Goal: Contribute content

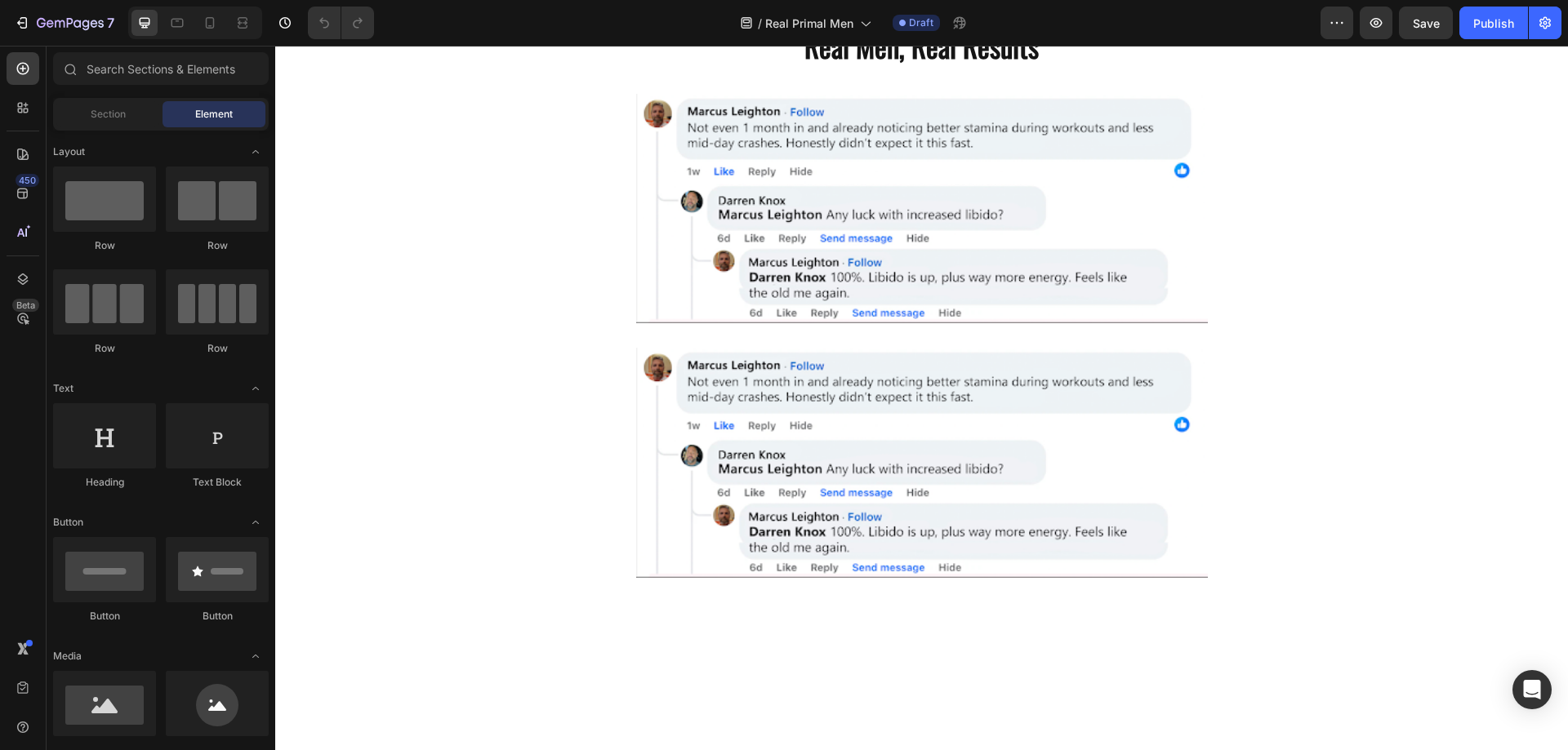
scroll to position [3674, 0]
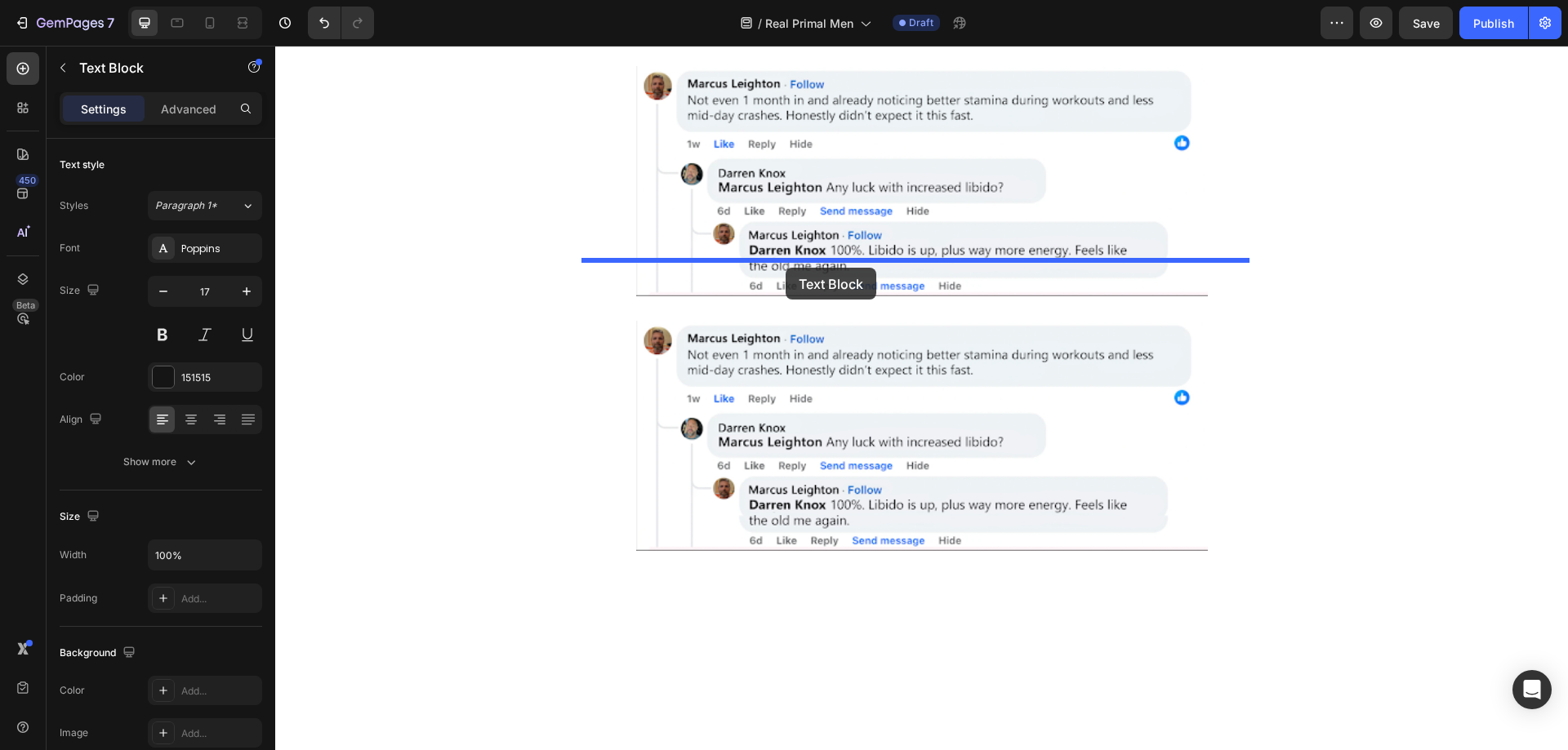
drag, startPoint x: 778, startPoint y: 346, endPoint x: 786, endPoint y: 268, distance: 78.4
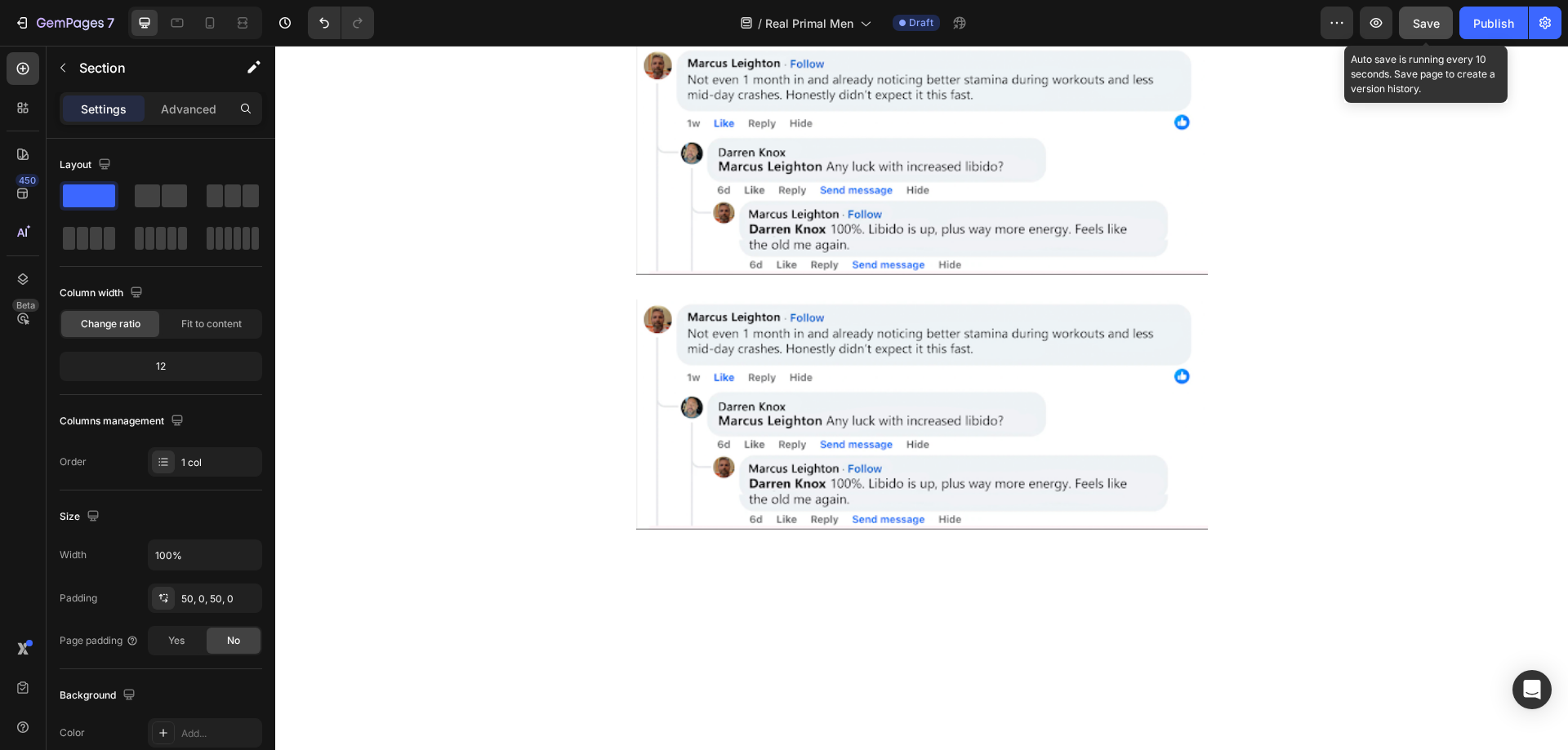
click at [1426, 22] on span "Save" at bounding box center [1427, 23] width 27 height 14
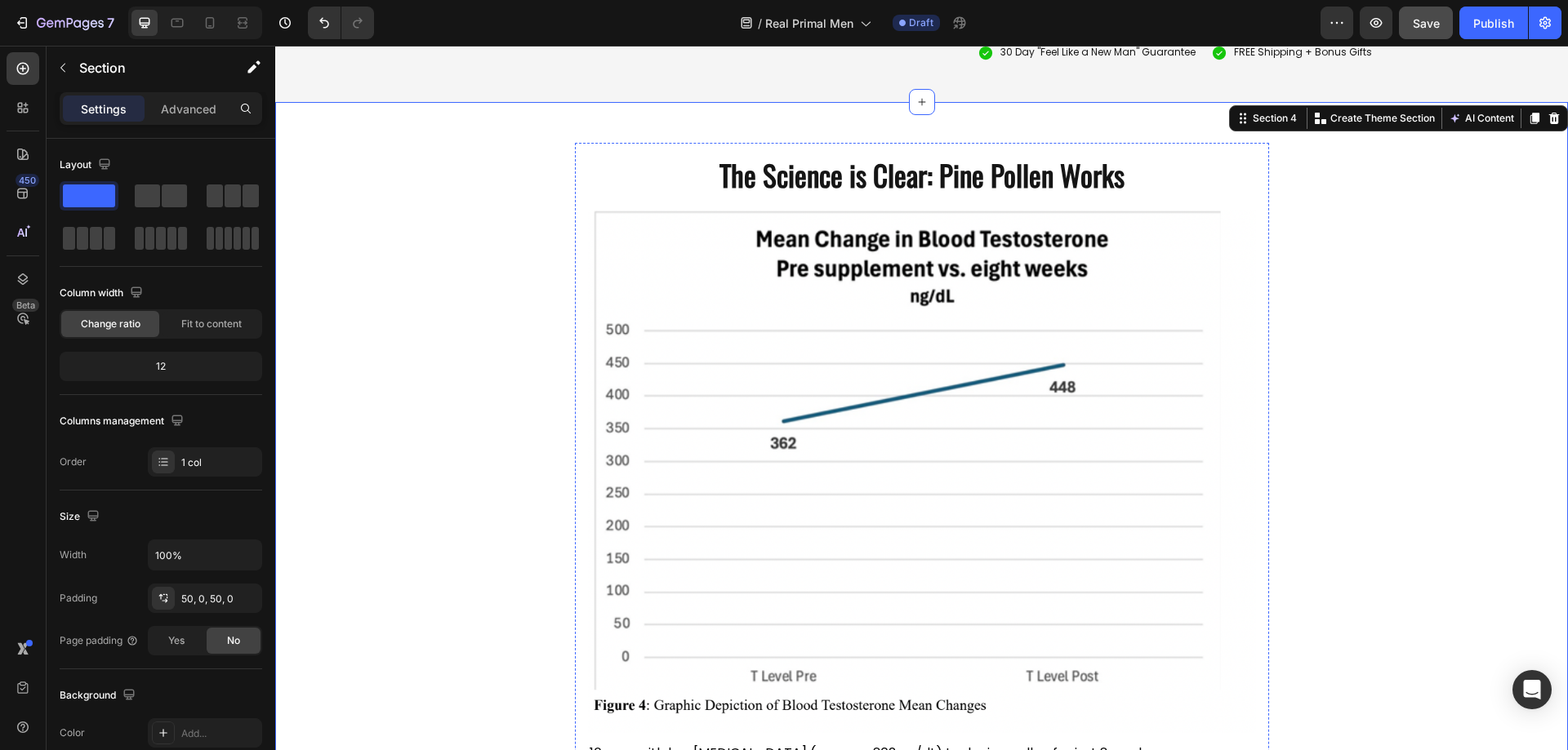
scroll to position [2953, 0]
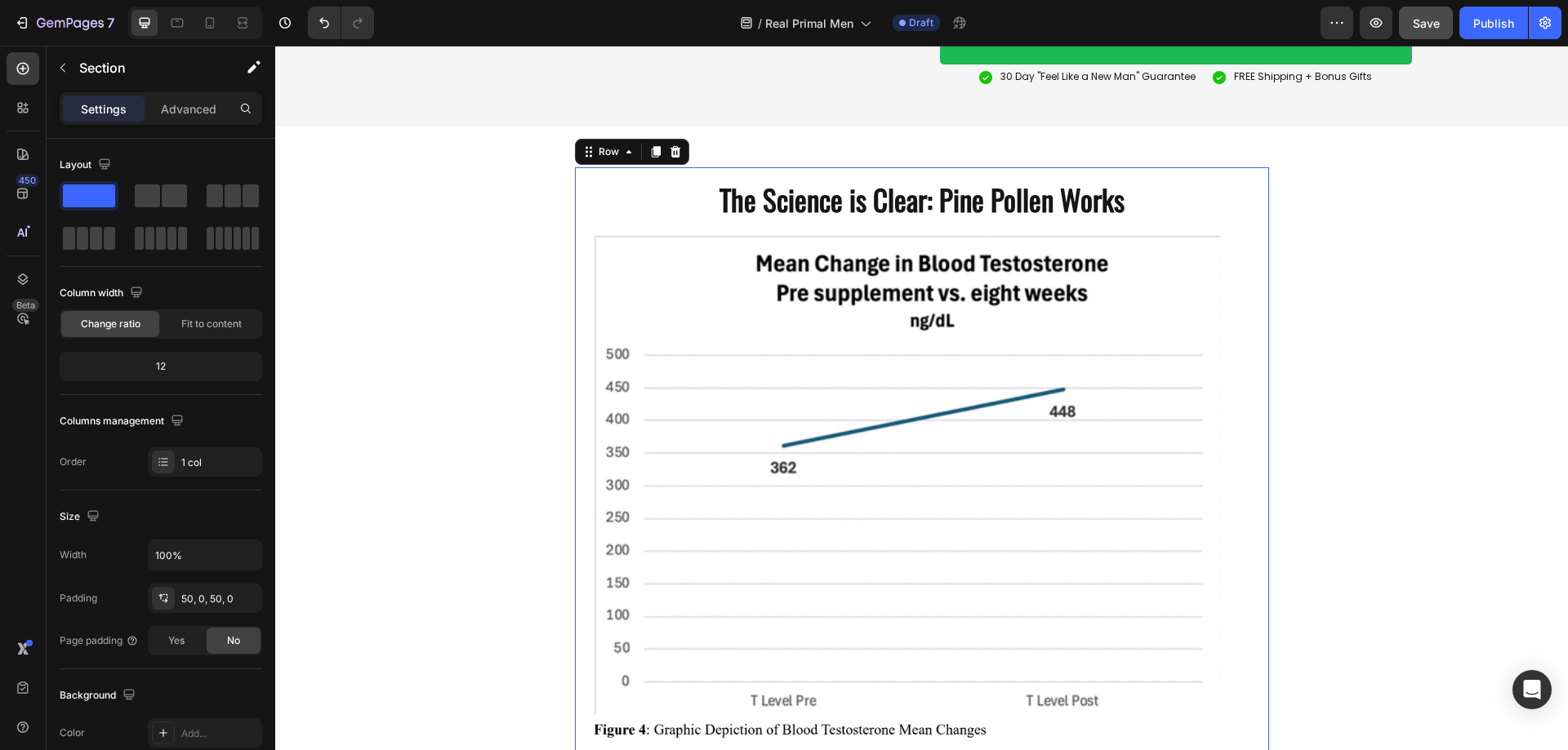
click at [580, 237] on div "The Science is Clear: Pine Pollen Works Heading Image 10 men with low [MEDICAL_…" at bounding box center [923, 635] width 695 height 936
click at [645, 165] on div "Row" at bounding box center [632, 151] width 114 height 26
click at [649, 159] on icon at bounding box center [655, 151] width 13 height 13
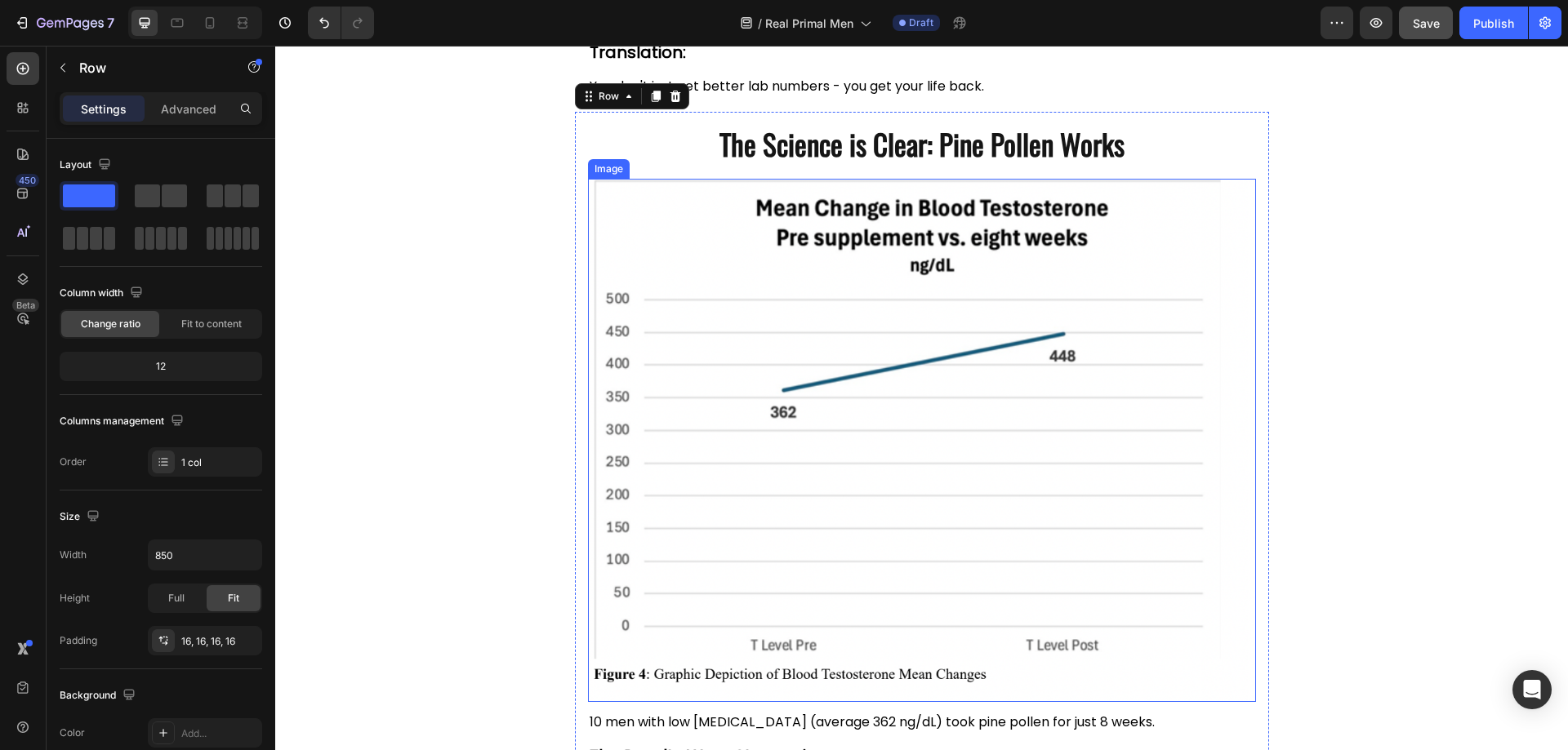
scroll to position [3979, 0]
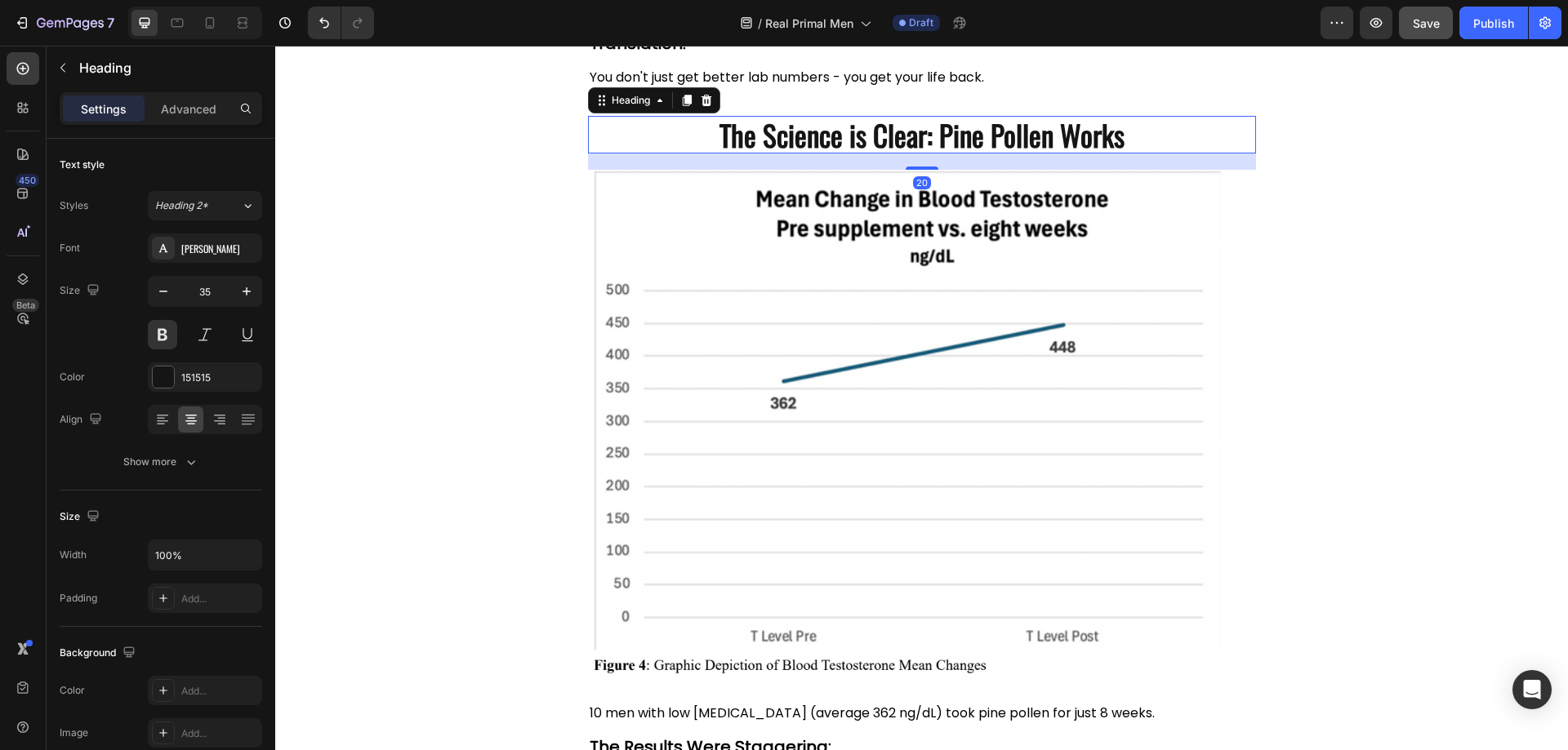
click at [827, 117] on h2 "The Science is Clear: Pine Pollen Works" at bounding box center [922, 134] width 668 height 37
click at [701, 101] on icon at bounding box center [707, 100] width 11 height 12
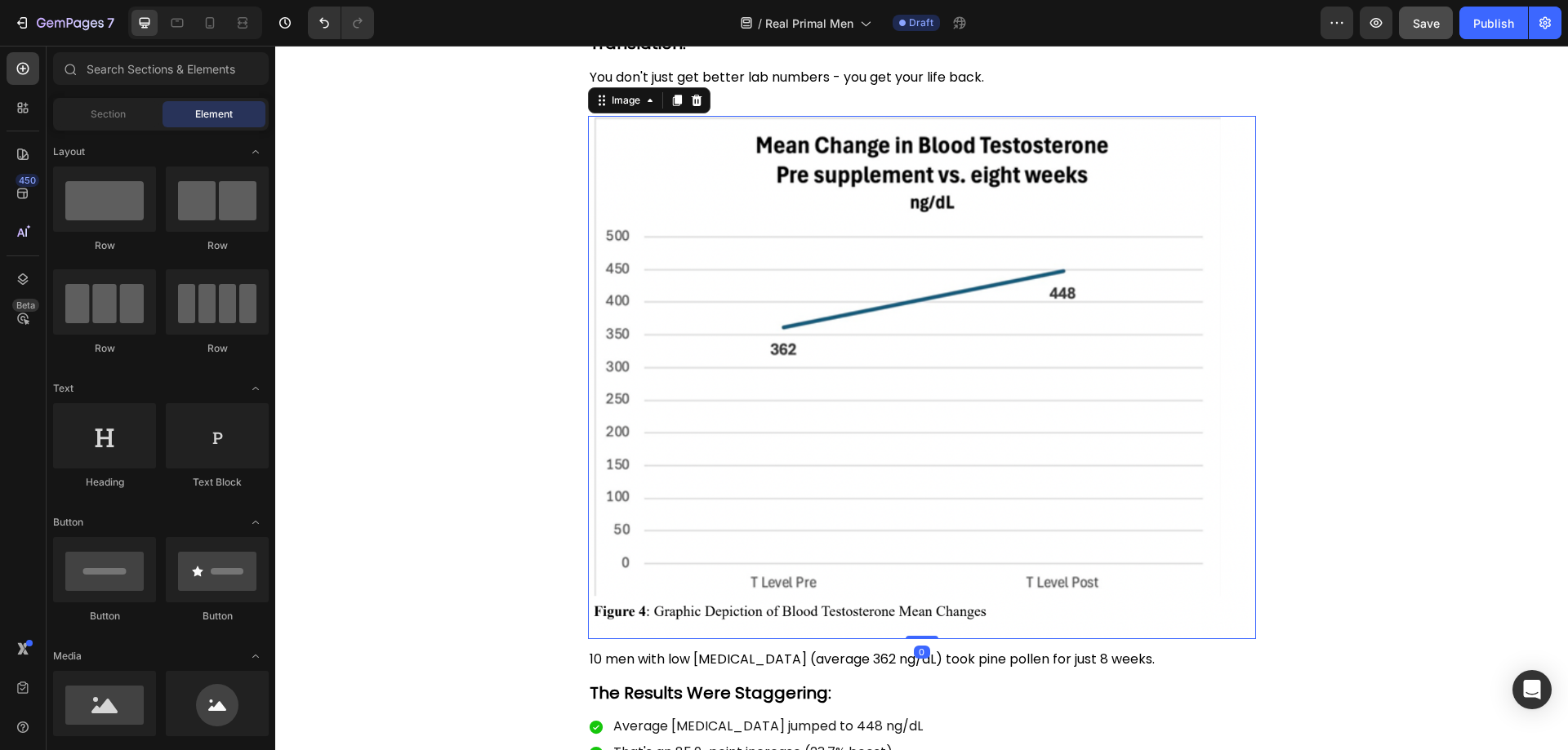
click at [799, 211] on img at bounding box center [922, 377] width 668 height 523
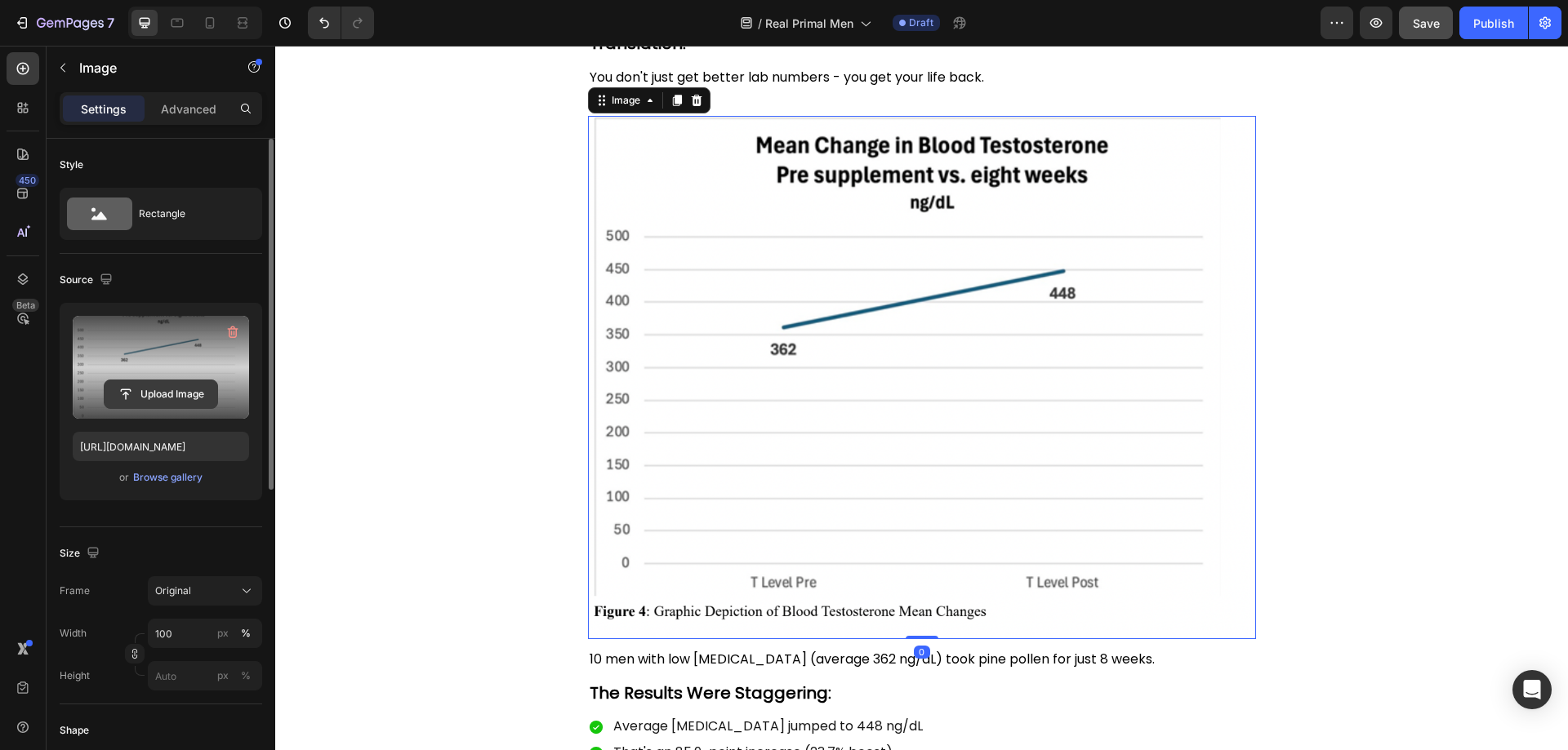
click at [169, 381] on input "file" at bounding box center [161, 395] width 113 height 27
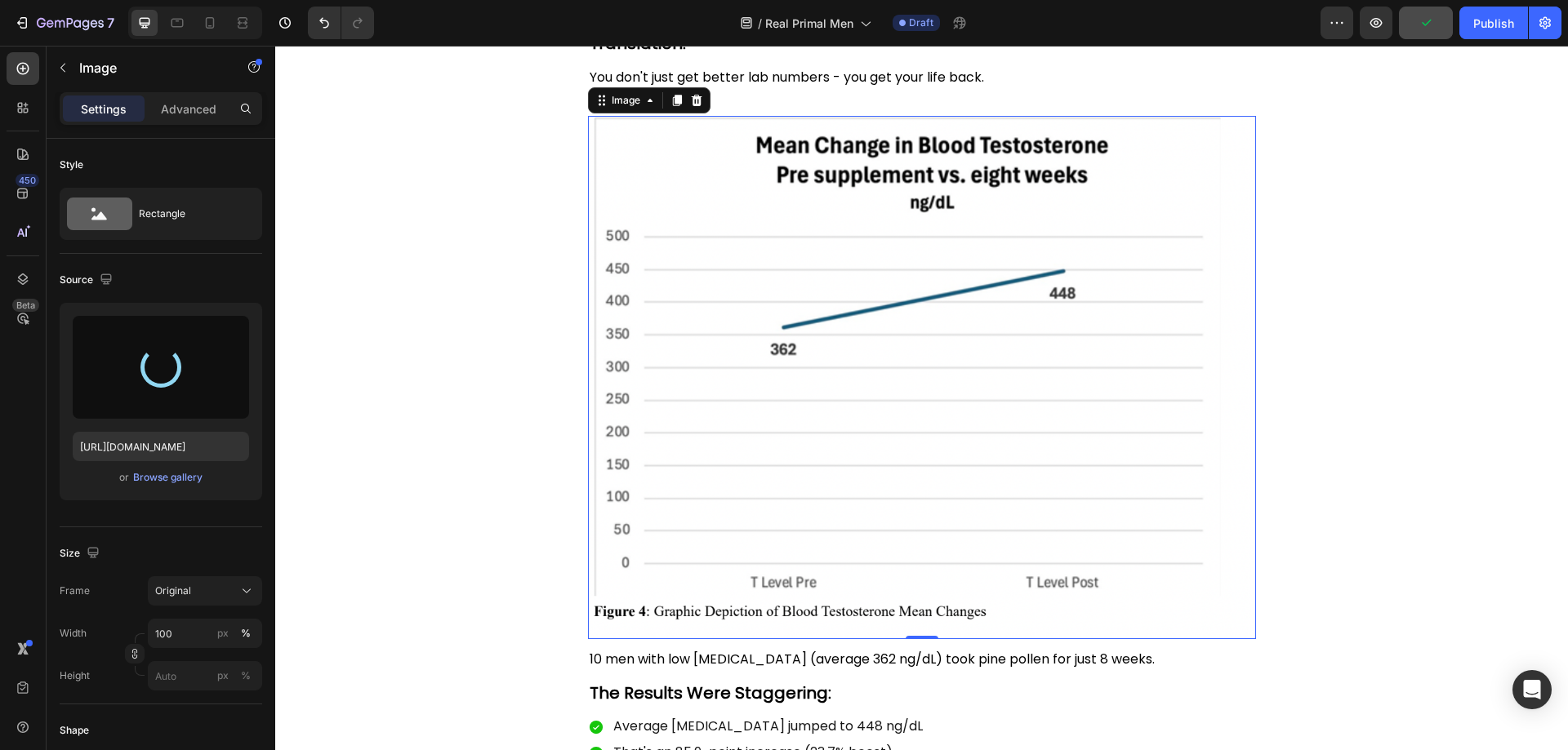
type input "[URL][DOMAIN_NAME]"
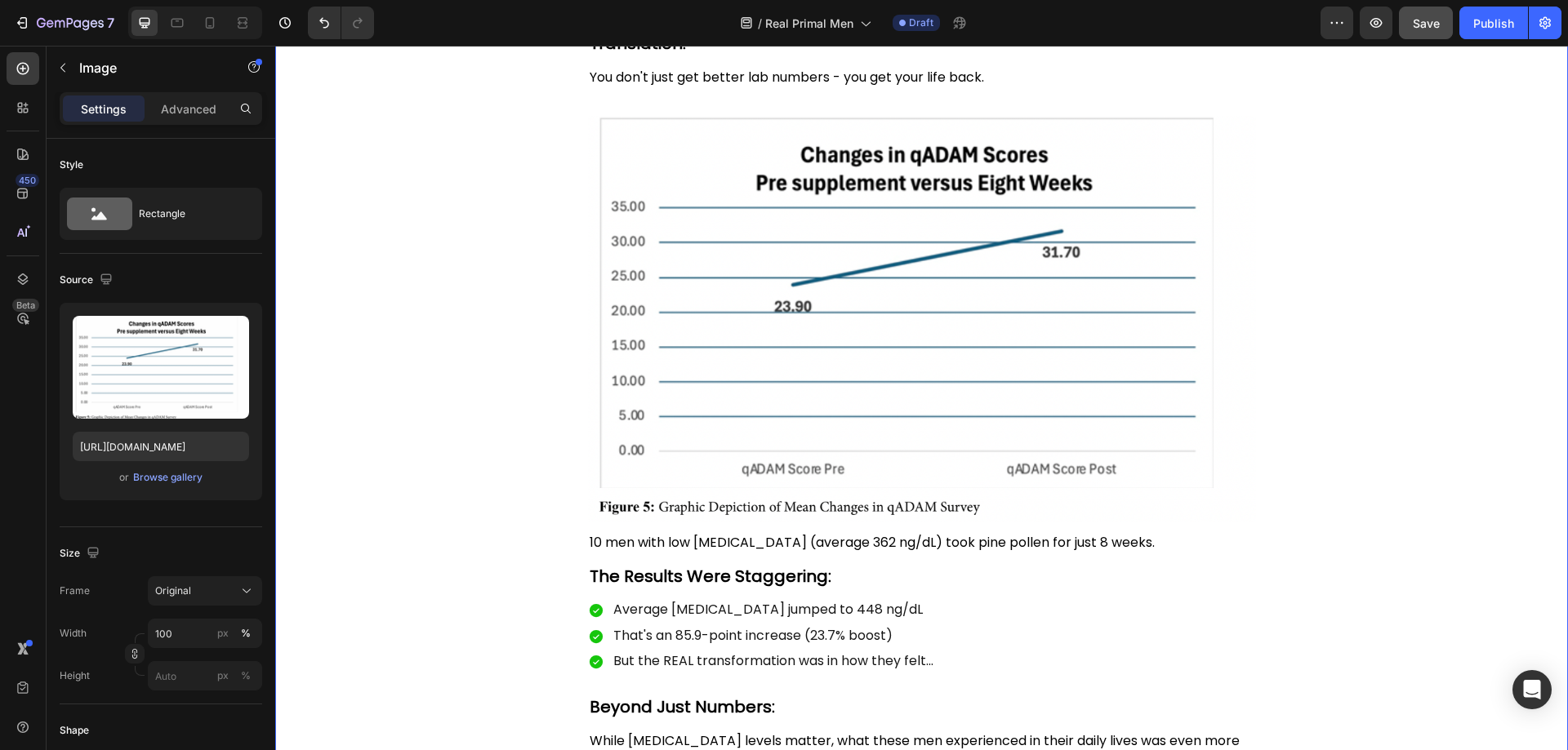
click at [495, 659] on div "The Science is Clear: Pine Pollen Works Heading Image 10 men with low [MEDICAL_…" at bounding box center [922, 17] width 1293 height 1700
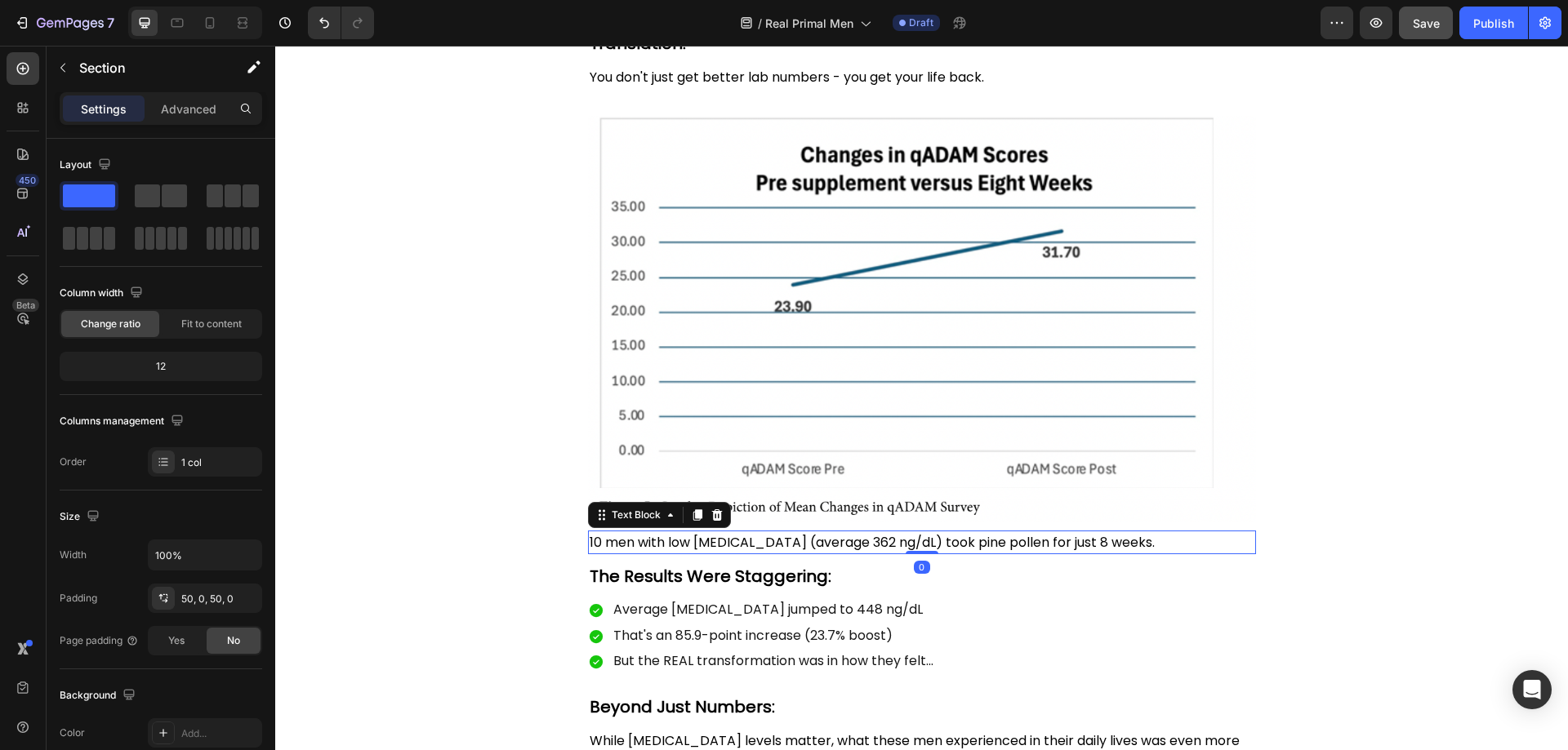
click at [843, 536] on span "10 men with low [MEDICAL_DATA] (average 362 ng/dL) took pine pollen for just 8 …" at bounding box center [872, 542] width 565 height 19
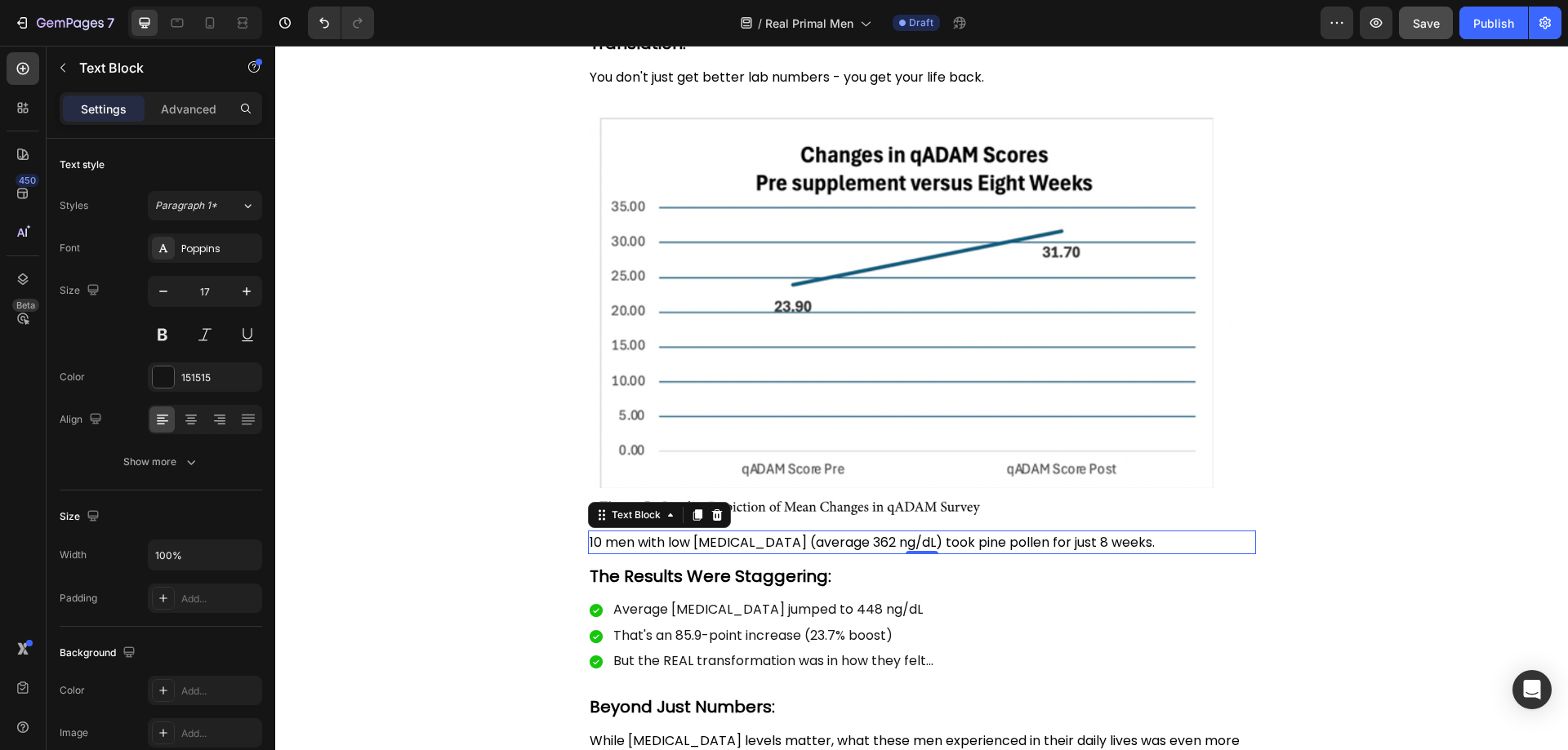
click at [716, 547] on span "10 men with low [MEDICAL_DATA] (average 362 ng/dL) took pine pollen for just 8 …" at bounding box center [872, 542] width 565 height 19
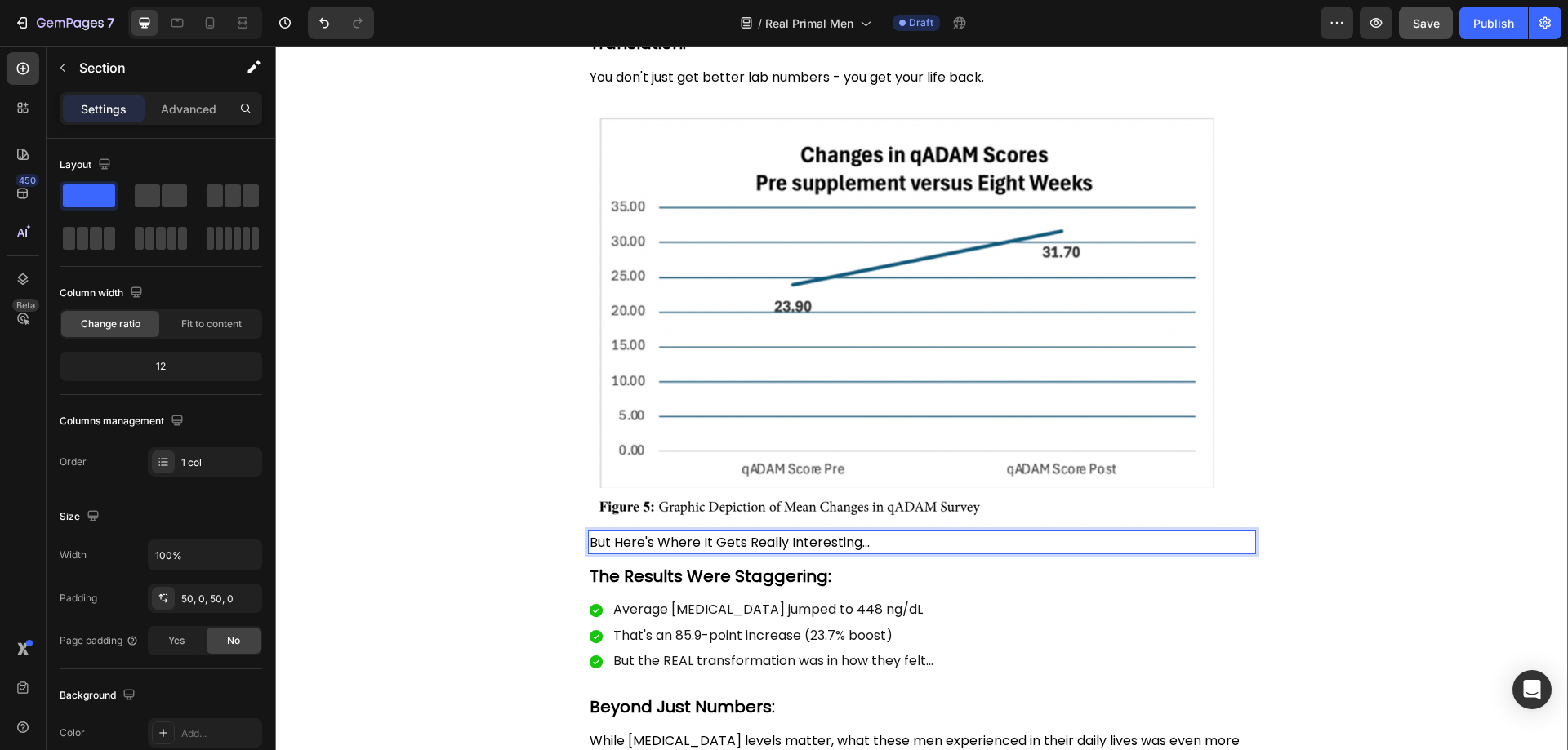
click at [460, 543] on div "The Science is Clear: Pine Pollen Works Heading Image 10 men with low [MEDICAL_…" at bounding box center [922, 17] width 1293 height 1700
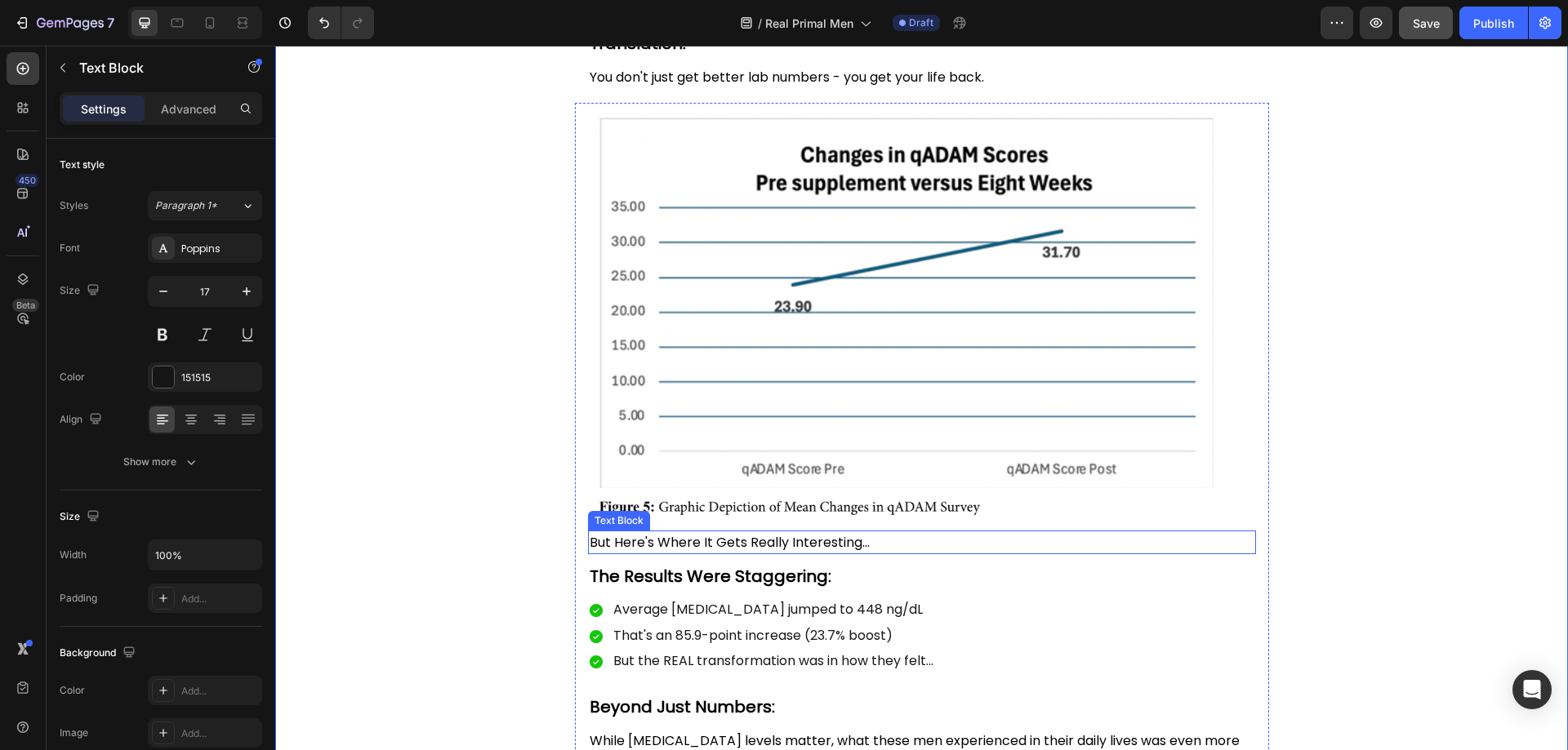
click at [593, 539] on span "But Here's Where It Gets Really Interesting..." at bounding box center [729, 542] width 280 height 19
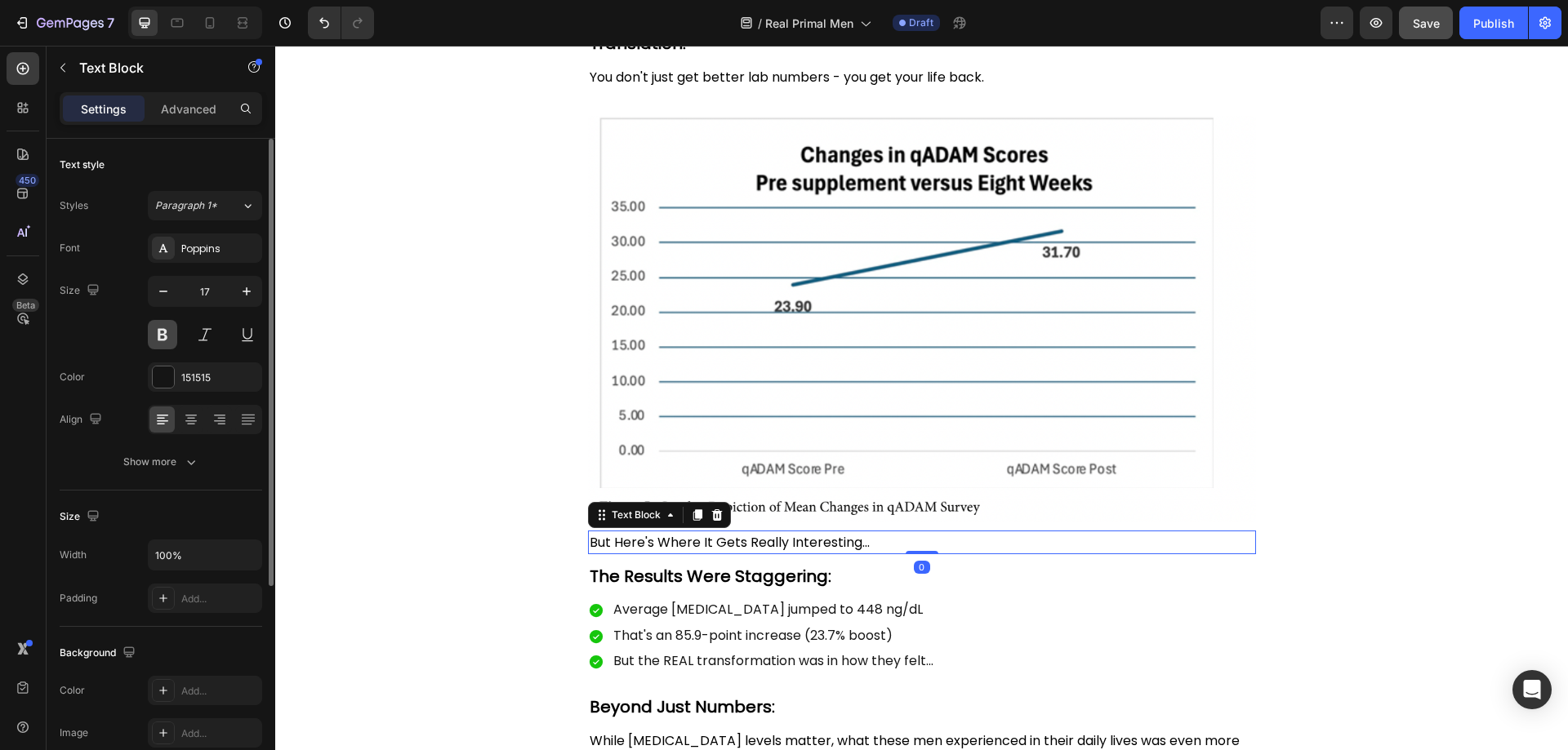
click at [168, 323] on button at bounding box center [162, 334] width 29 height 29
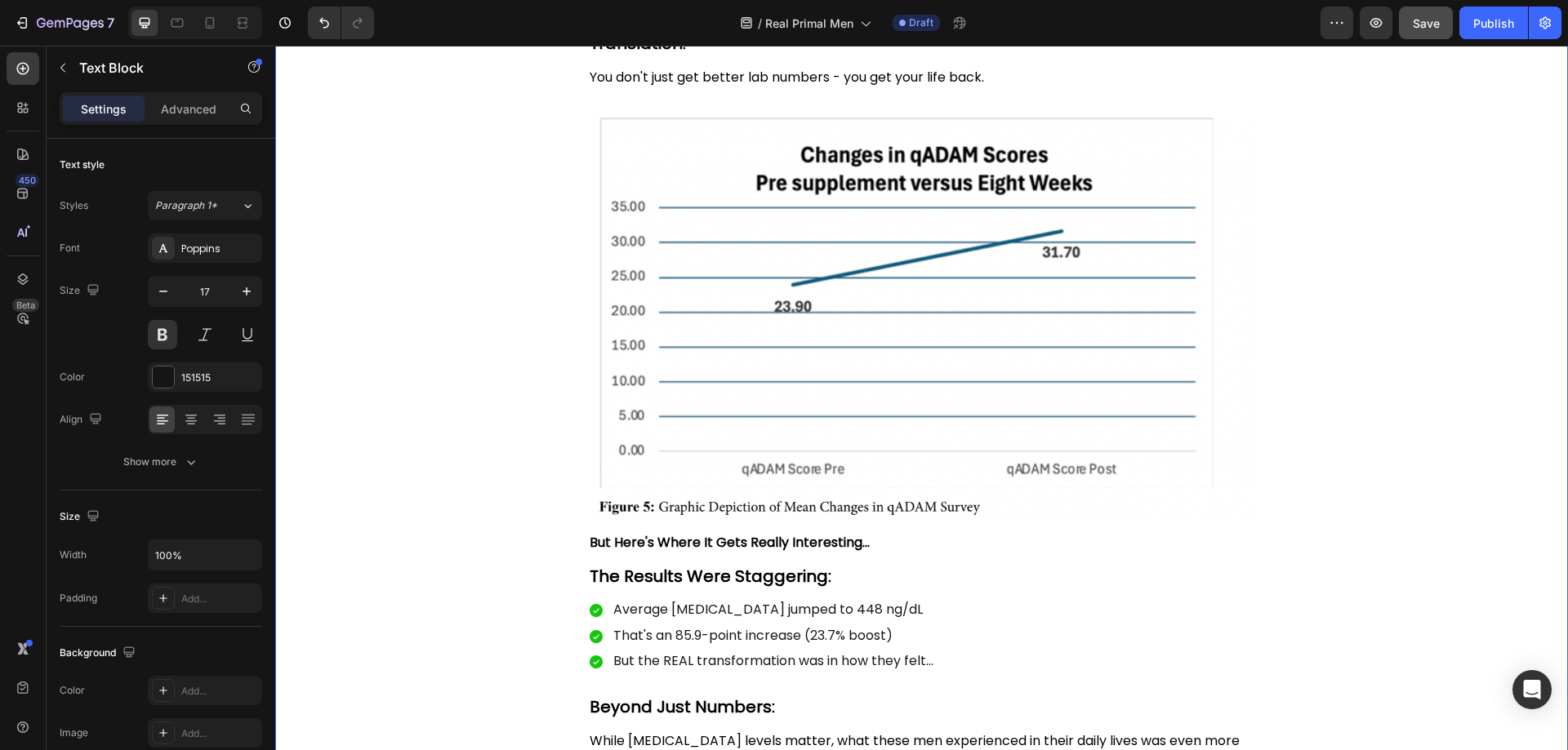
click at [449, 545] on div "The Science is Clear: Pine Pollen Works Heading Image 10 men with low [MEDICAL_…" at bounding box center [922, 17] width 1293 height 1700
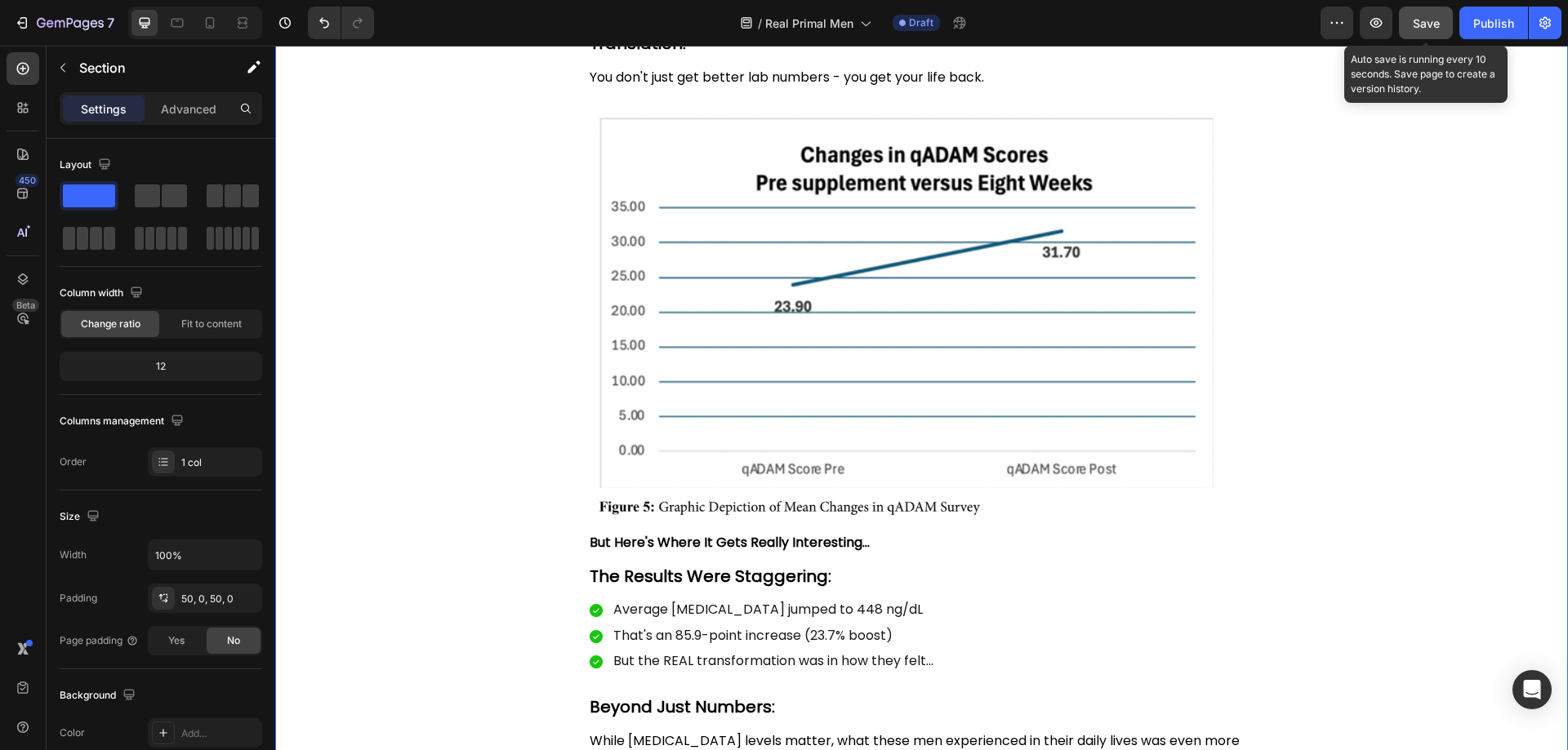
click at [1444, 25] on button "Save" at bounding box center [1426, 23] width 54 height 33
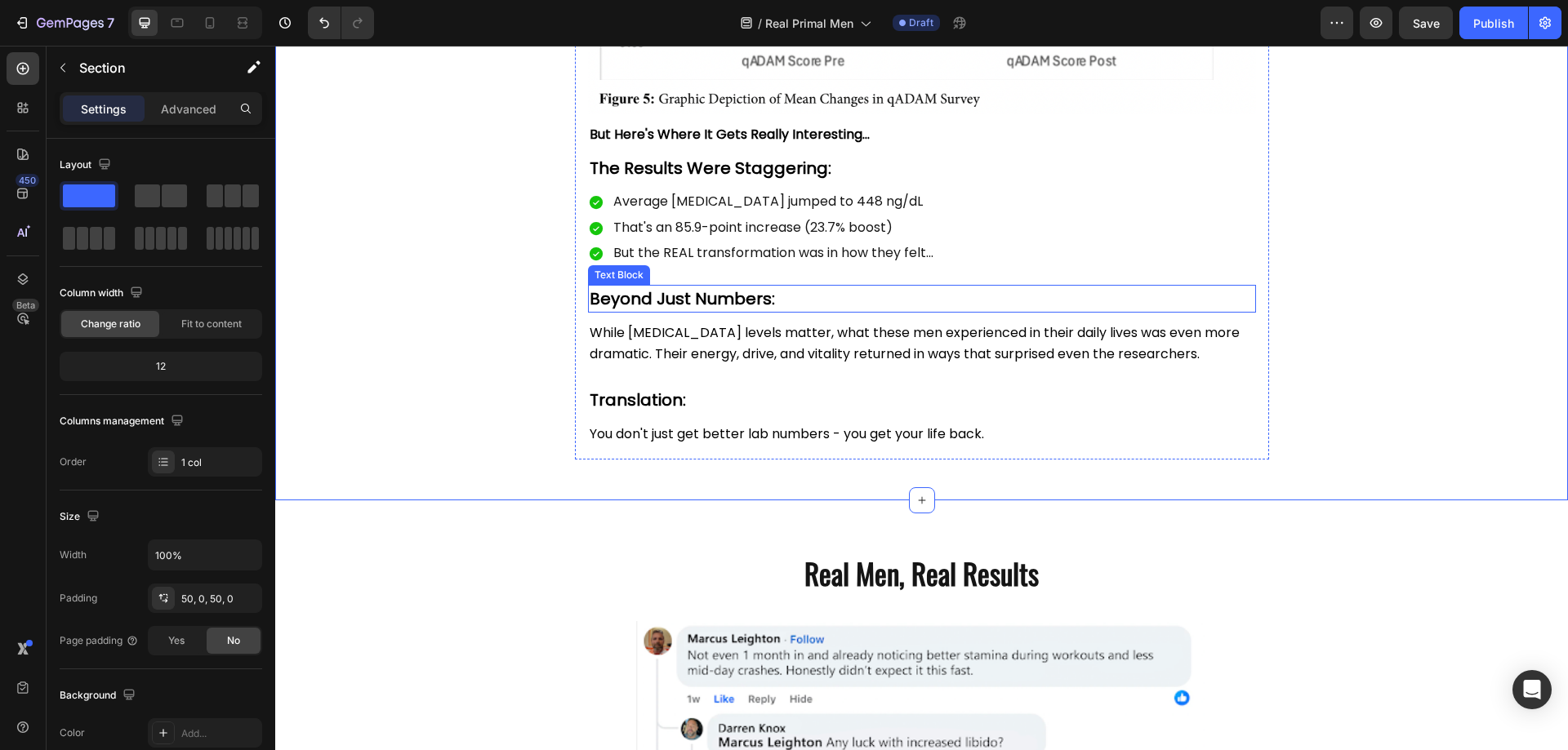
scroll to position [4224, 0]
